Goal: Task Accomplishment & Management: Use online tool/utility

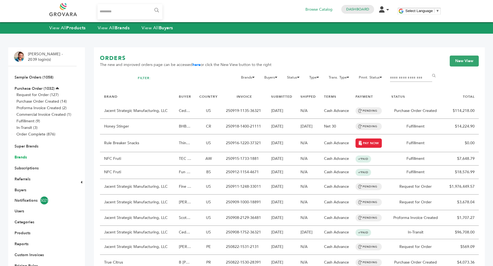
click at [20, 157] on link "Brands" at bounding box center [21, 157] width 12 height 5
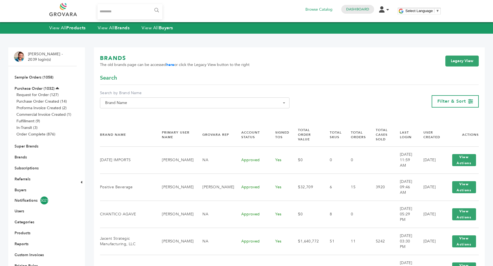
click at [174, 103] on span "Brand Name" at bounding box center [194, 103] width 183 height 8
click at [170, 113] on input "Search" at bounding box center [194, 113] width 187 height 7
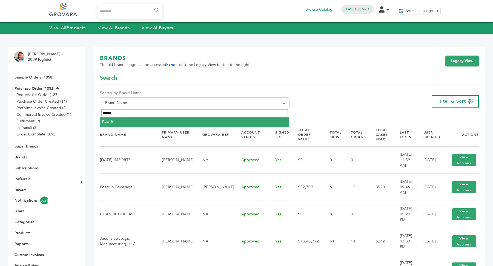
type input "******"
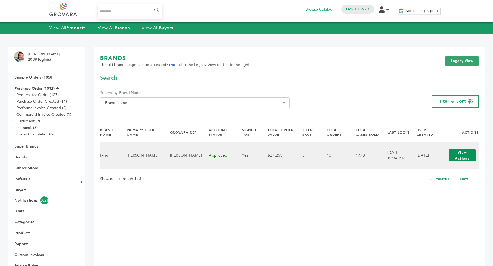
click at [464, 156] on button "View Actions" at bounding box center [461, 155] width 27 height 12
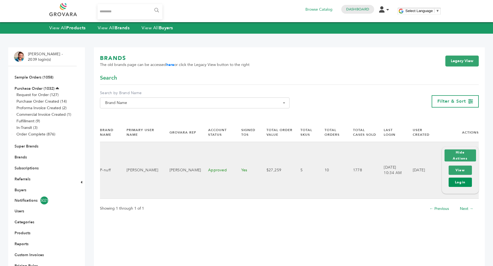
click at [464, 183] on link "Login" at bounding box center [459, 182] width 23 height 9
